Goal: Find specific page/section: Find specific page/section

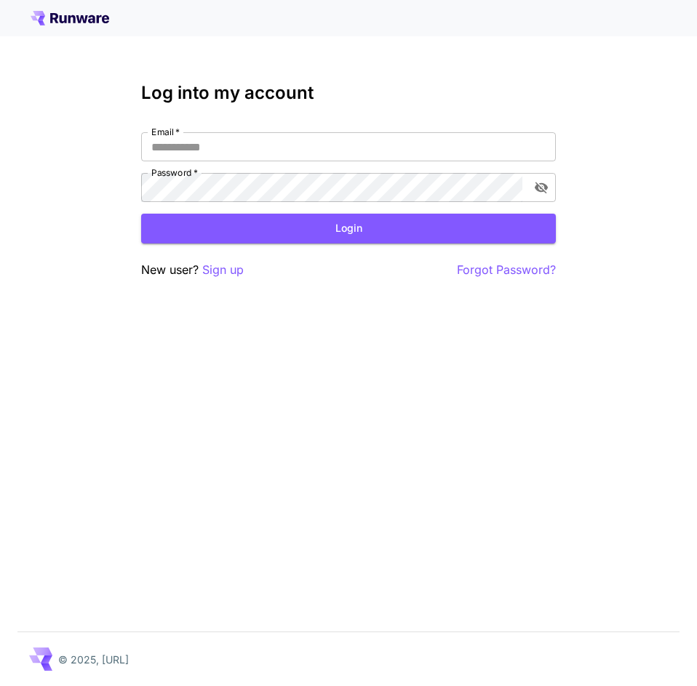
click at [432, 170] on div "Email   * Email   * Password   * Password   *" at bounding box center [348, 167] width 414 height 70
click at [428, 154] on input "Email   *" at bounding box center [348, 146] width 414 height 29
type input "**********"
click button "Login" at bounding box center [348, 229] width 414 height 30
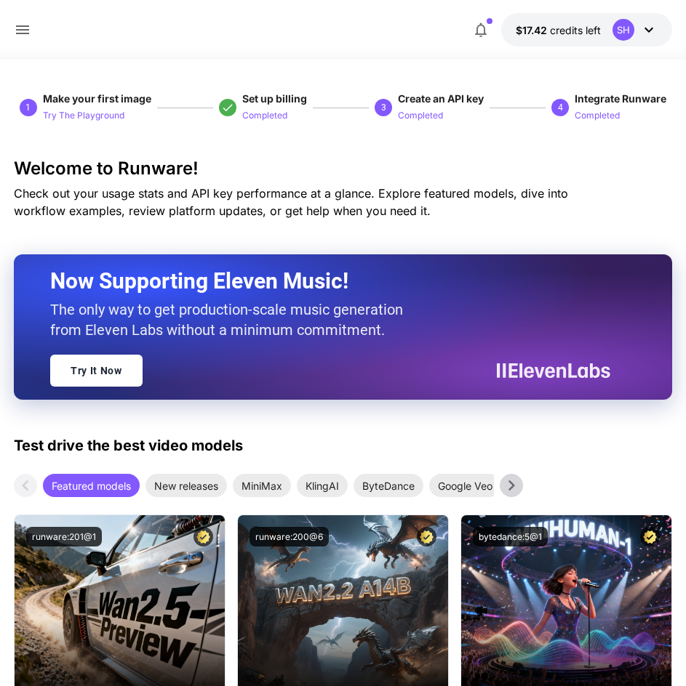
click at [47, 37] on div "$17.42 credits left SH" at bounding box center [343, 29] width 658 height 33
click at [34, 36] on div at bounding box center [25, 30] width 22 height 18
click at [15, 44] on div at bounding box center [343, 50] width 686 height 17
click at [33, 25] on div at bounding box center [25, 30] width 22 height 18
click at [28, 28] on icon at bounding box center [22, 29] width 17 height 17
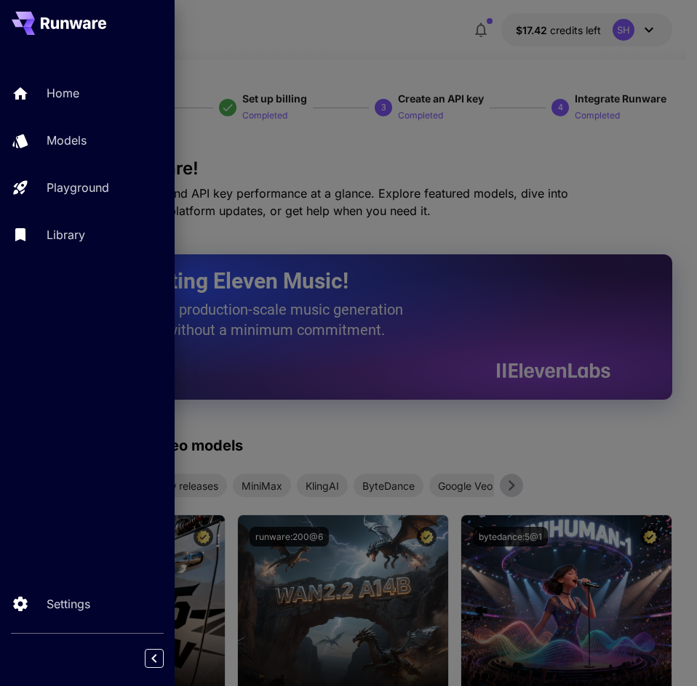
click at [361, 97] on div at bounding box center [348, 343] width 697 height 686
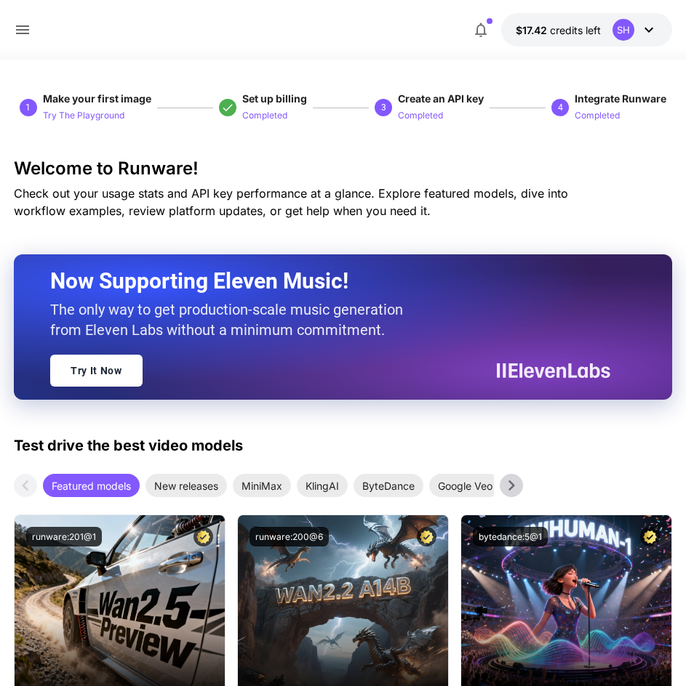
click at [23, 33] on icon at bounding box center [22, 29] width 13 height 9
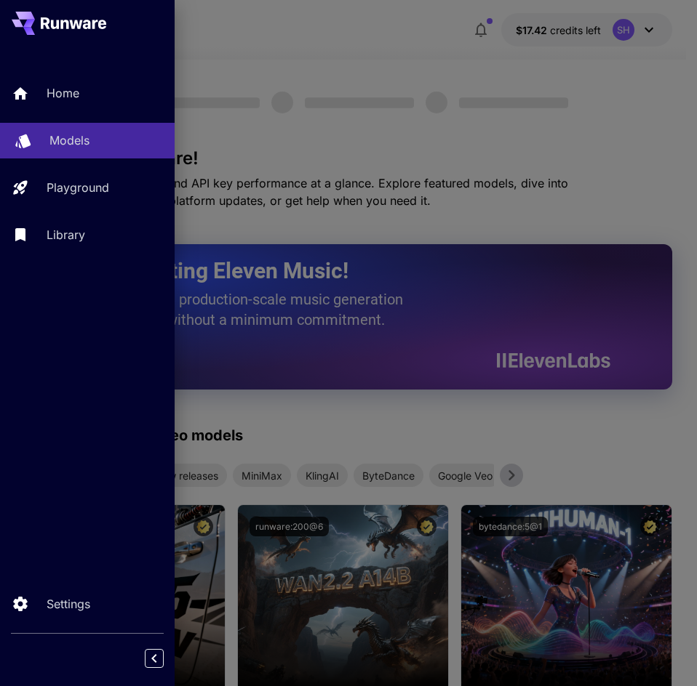
click at [73, 127] on link "Models" at bounding box center [87, 141] width 175 height 36
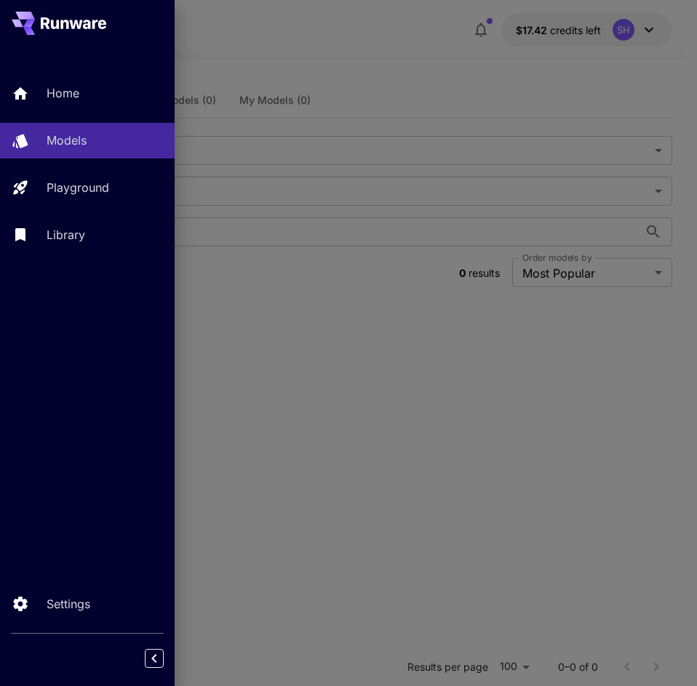
click at [310, 193] on div at bounding box center [348, 343] width 697 height 686
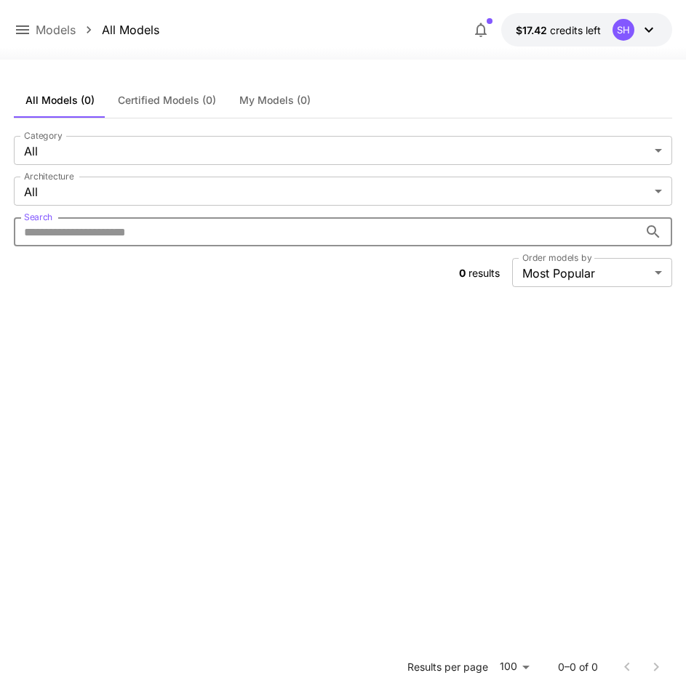
drag, startPoint x: 264, startPoint y: 232, endPoint x: 249, endPoint y: 227, distance: 15.4
click at [264, 232] on input "Search" at bounding box center [326, 231] width 625 height 29
type input "**********"
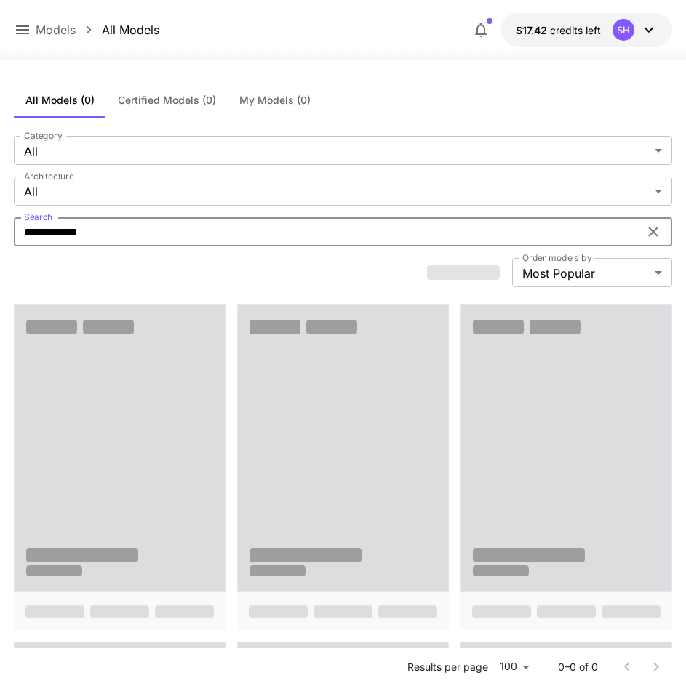
click at [158, 237] on input "**********" at bounding box center [326, 231] width 625 height 29
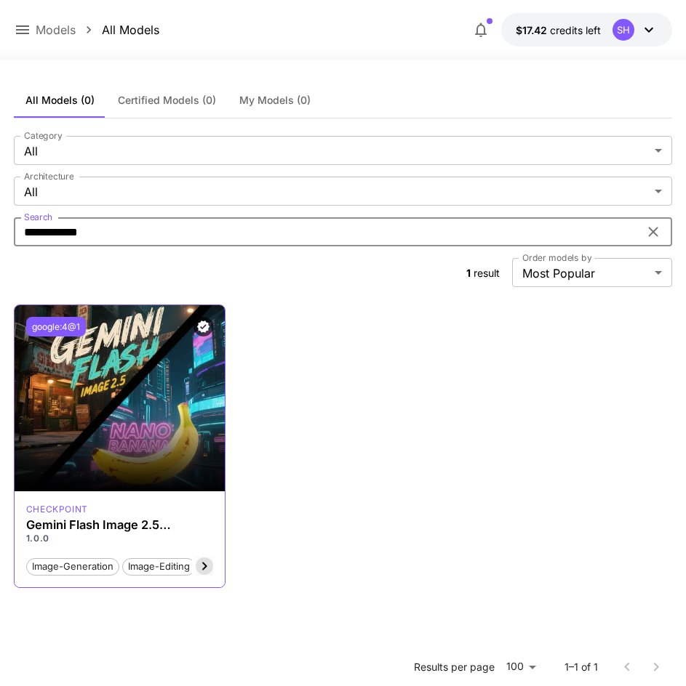
click at [63, 326] on button "google:4@1" at bounding box center [56, 327] width 60 height 20
